Goal: Book appointment/travel/reservation

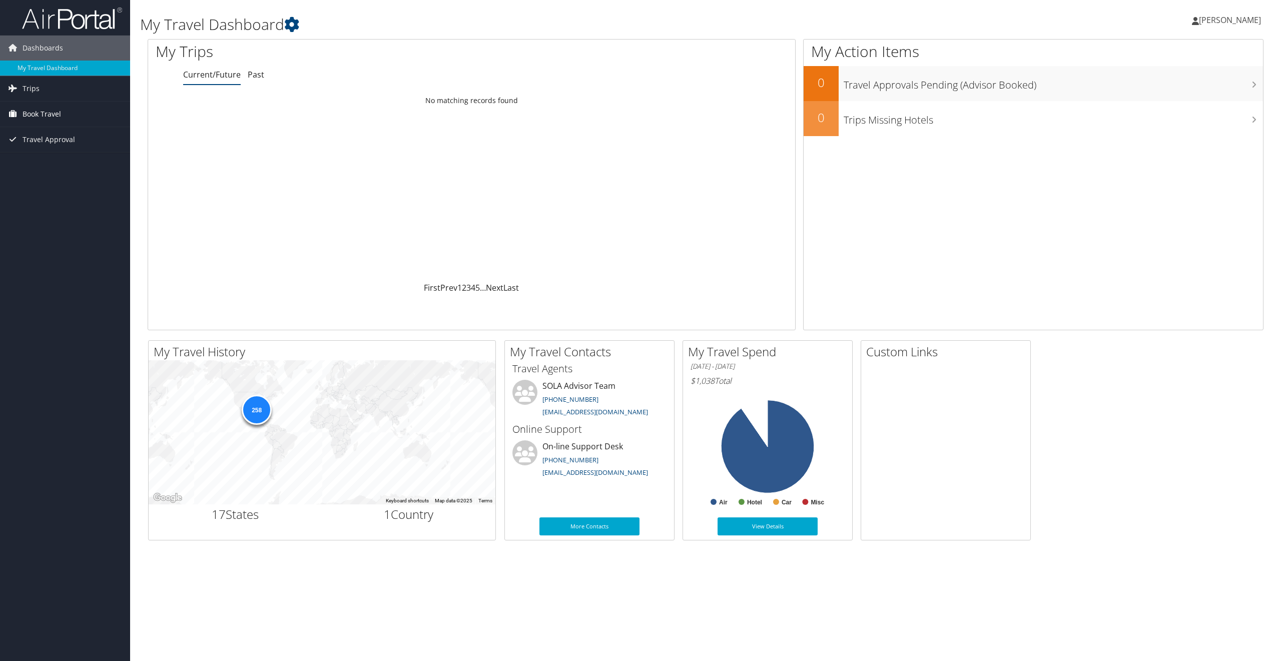
click at [63, 119] on link "Book Travel" at bounding box center [65, 114] width 130 height 25
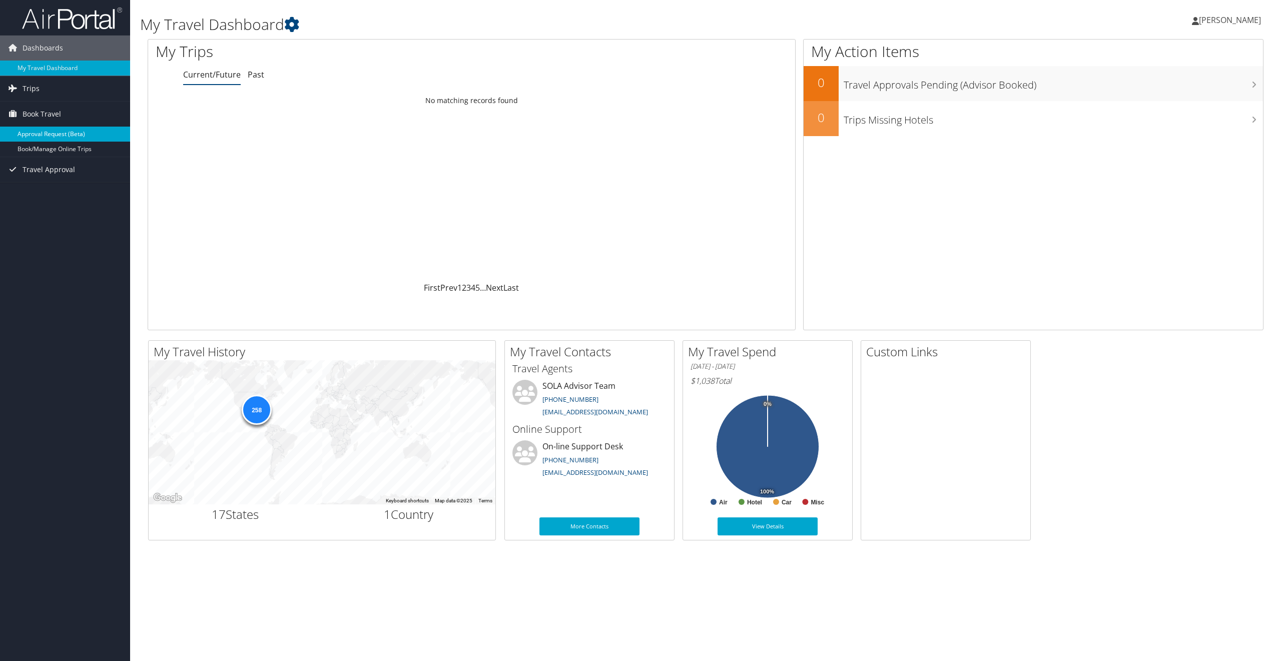
click at [63, 133] on link "Approval Request (Beta)" at bounding box center [65, 134] width 130 height 15
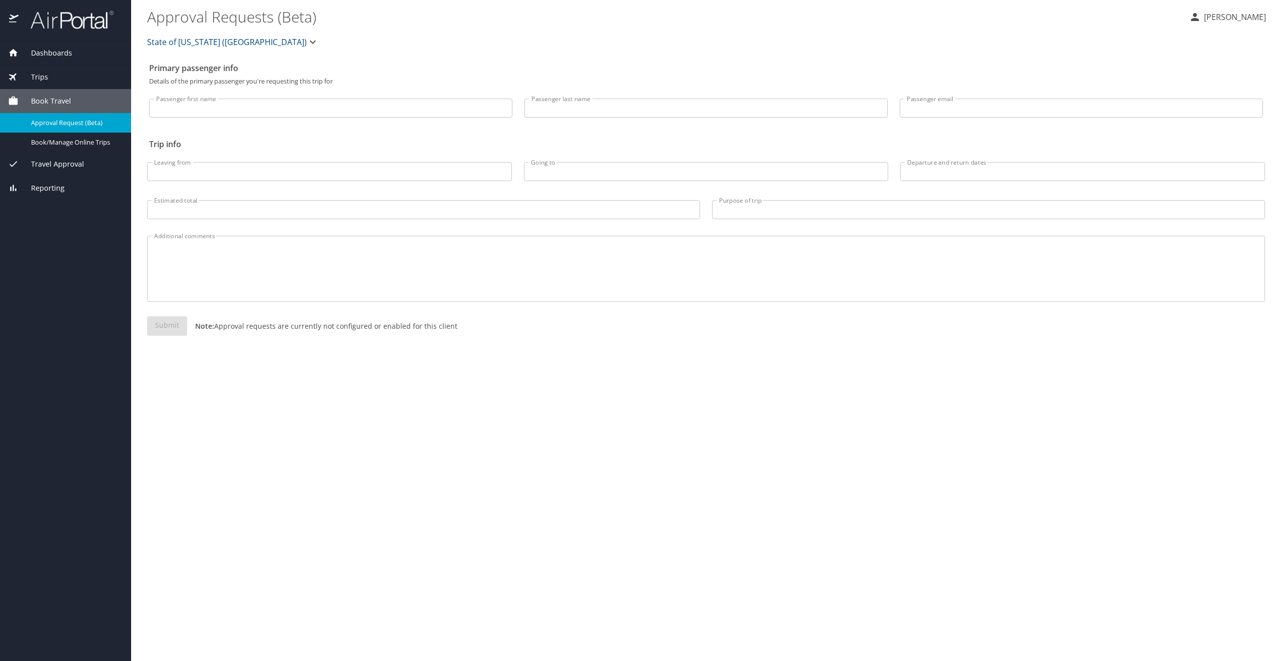
click at [199, 125] on div "Passenger first name Passenger first name" at bounding box center [330, 106] width 375 height 42
click at [200, 116] on input "Passenger first name" at bounding box center [330, 108] width 363 height 19
click at [227, 181] on input "Leaving from" at bounding box center [329, 171] width 365 height 19
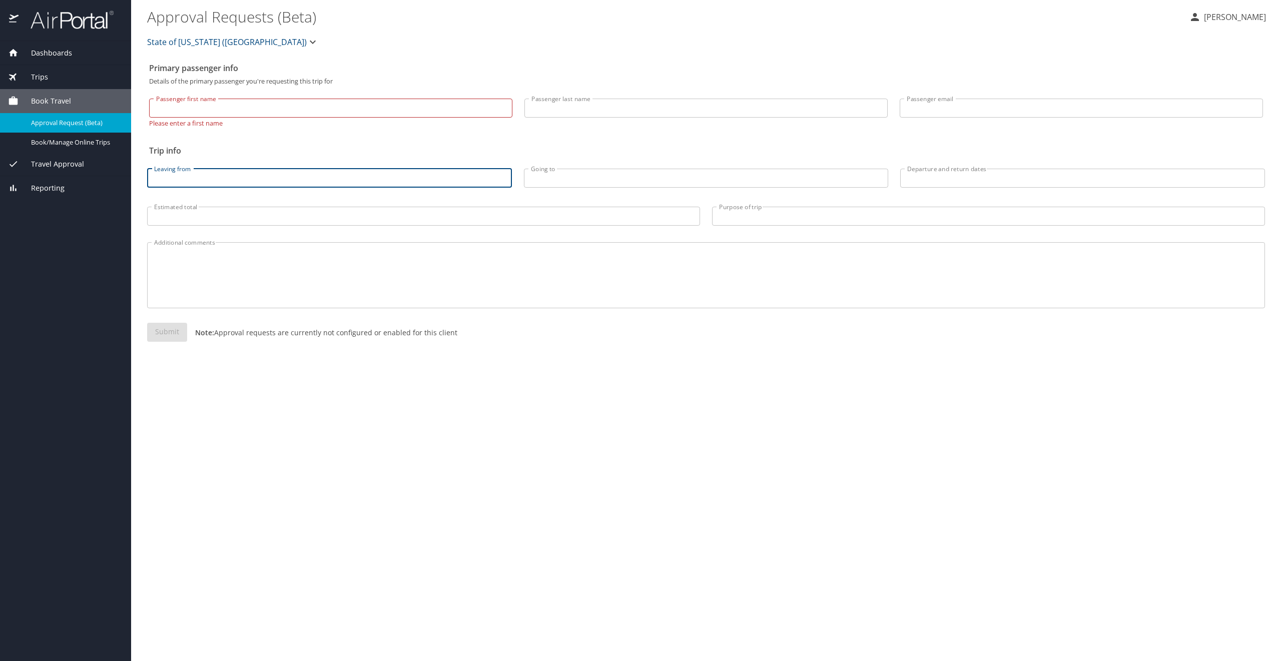
click at [227, 181] on input "Leaving from" at bounding box center [329, 178] width 365 height 19
click at [215, 110] on input "Passenger first name" at bounding box center [330, 108] width 363 height 19
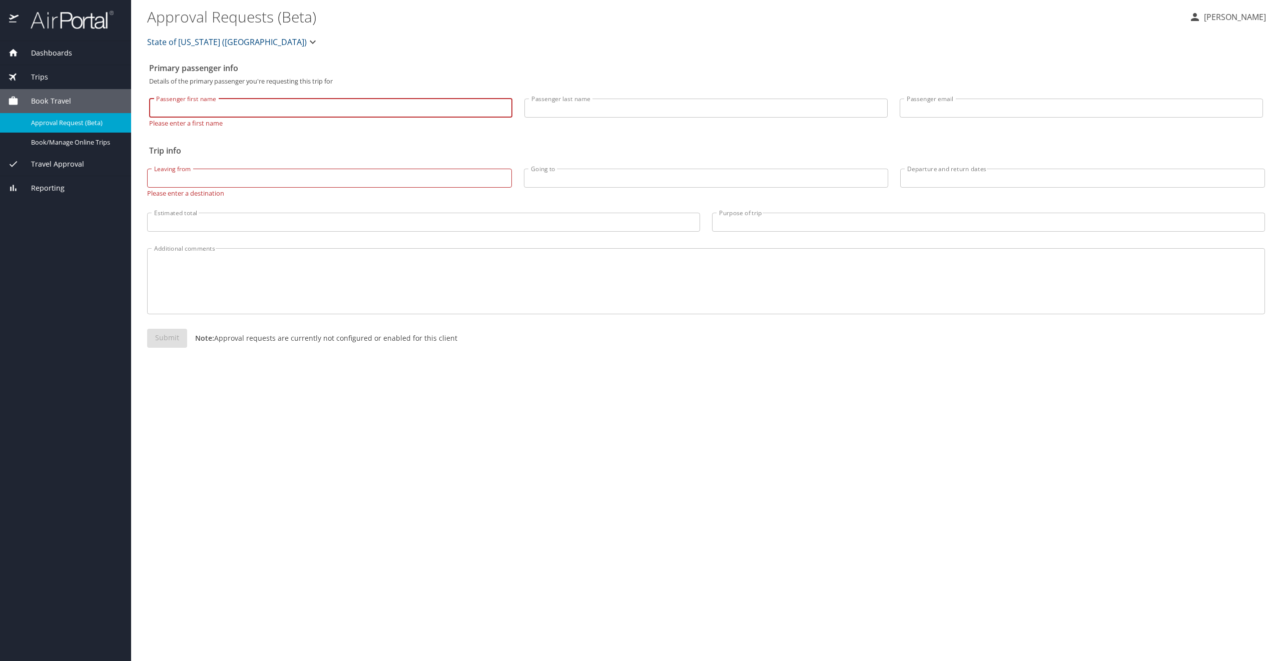
click at [215, 110] on input "Passenger first name" at bounding box center [330, 108] width 363 height 19
click at [179, 113] on input "Passenger first name" at bounding box center [330, 108] width 363 height 19
click at [74, 137] on div "Book/Manage Online Trips" at bounding box center [65, 143] width 115 height 12
